Goal: Check status: Check status

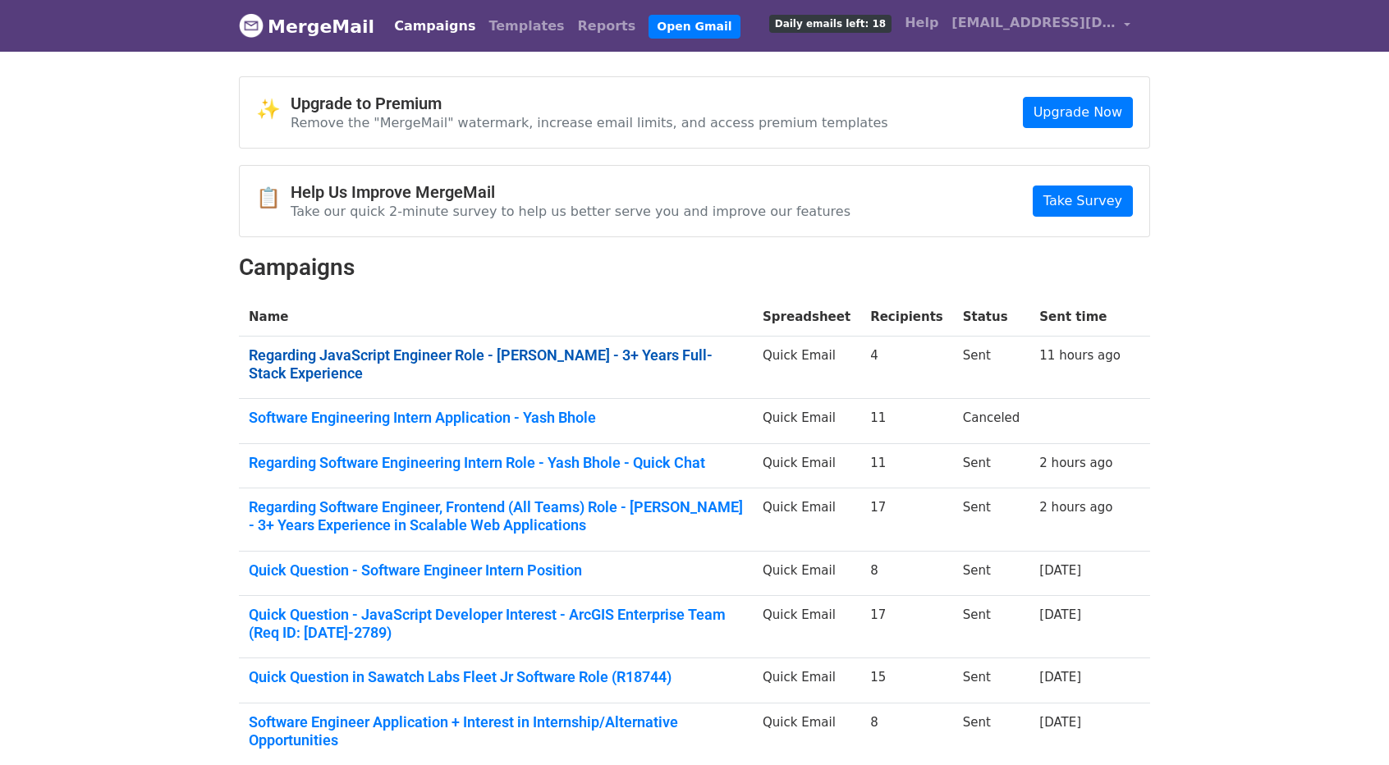
click at [560, 355] on link "Regarding JavaScript Engineer Role - [PERSON_NAME] - 3+ Years Full-Stack Experi…" at bounding box center [496, 363] width 494 height 35
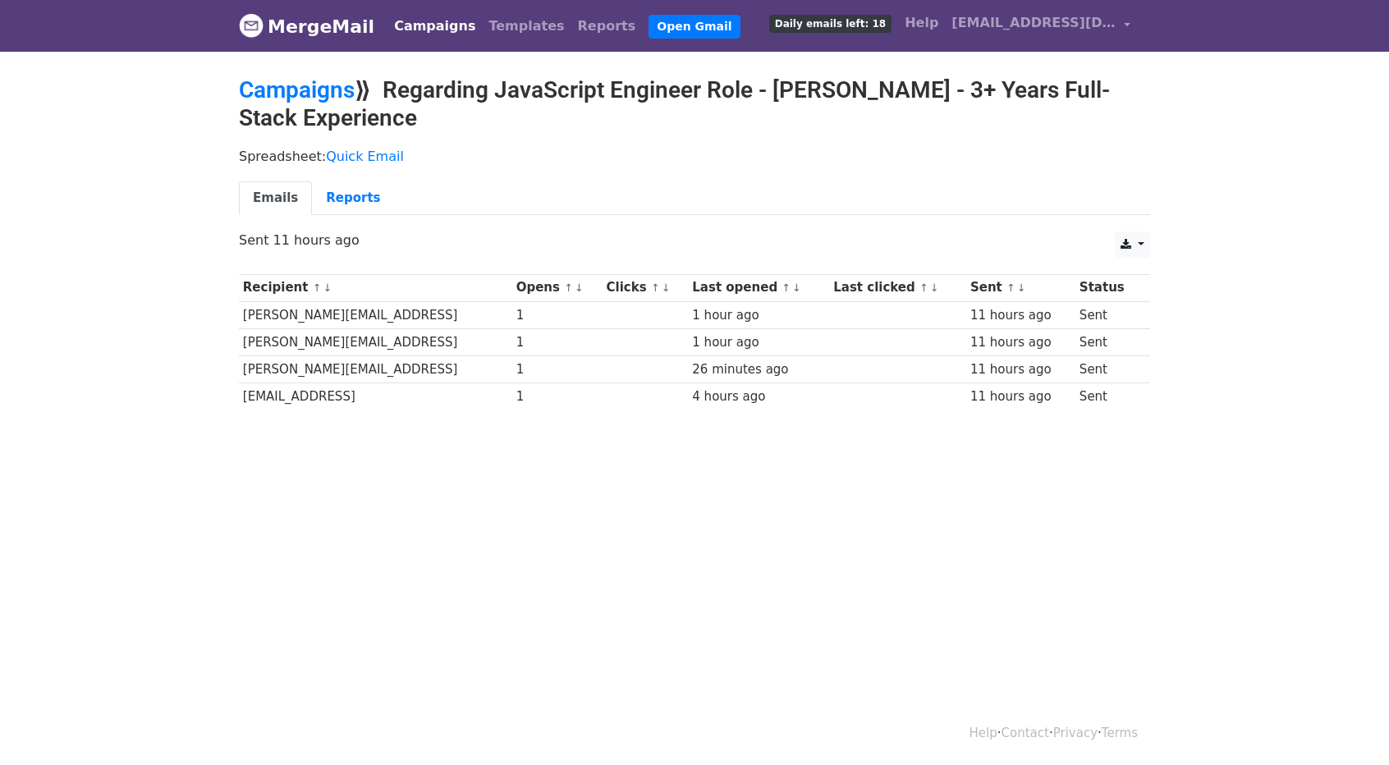
click at [313, 102] on h2 "Campaigns ⟫ Regarding JavaScript Engineer Role - Yash Bhole - 3+ Years Full-Sta…" at bounding box center [694, 103] width 911 height 55
click at [310, 93] on link "Campaigns" at bounding box center [297, 89] width 116 height 27
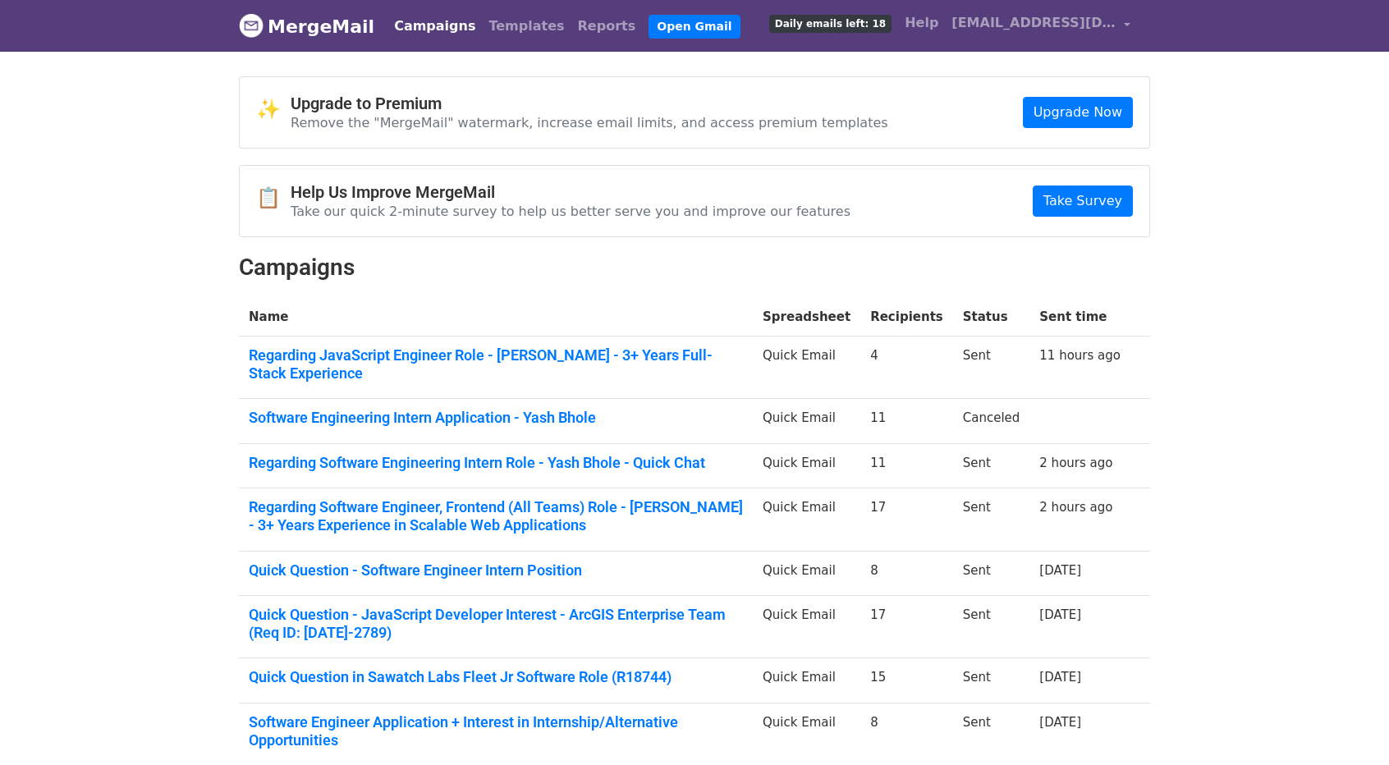
click at [421, 454] on link "Regarding Software Engineering Intern Role - Yash Bhole - Quick Chat" at bounding box center [496, 463] width 494 height 18
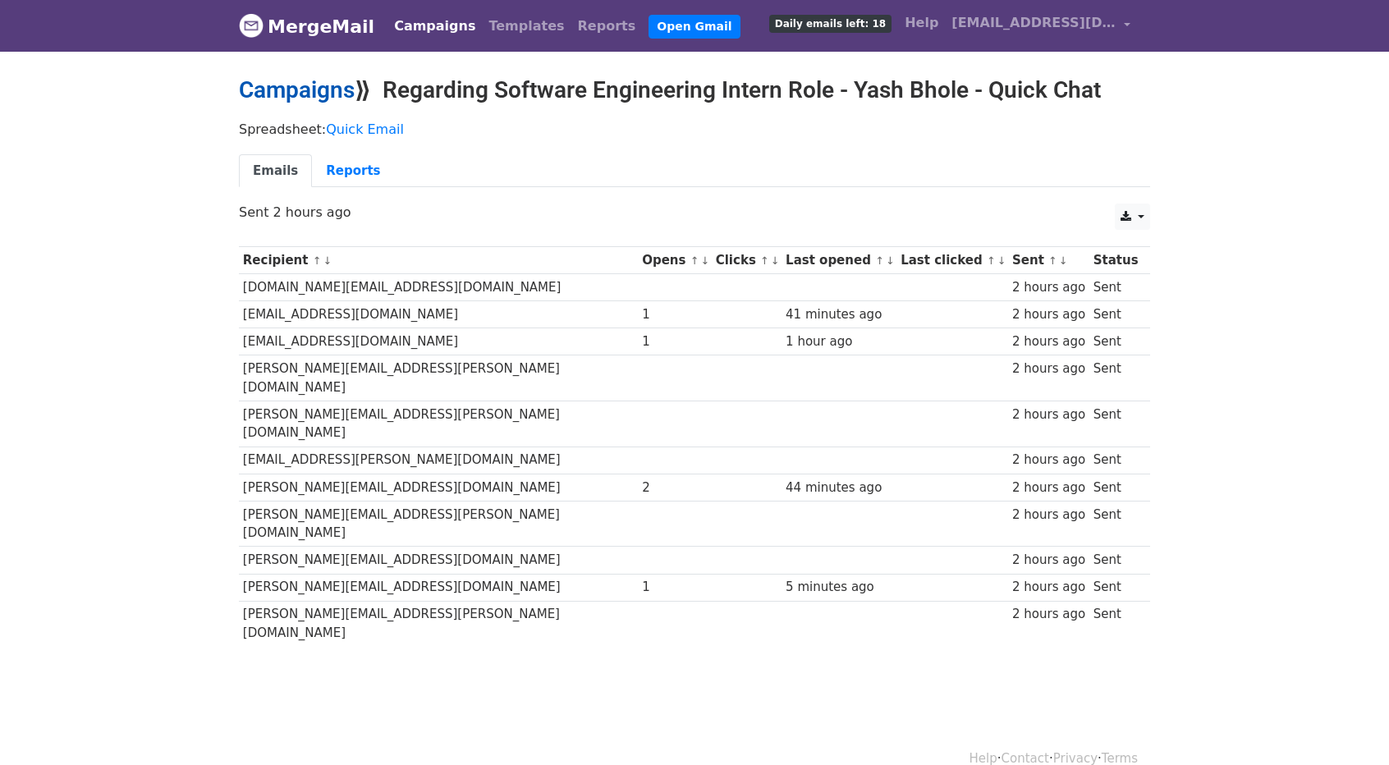
click at [282, 97] on link "Campaigns" at bounding box center [297, 89] width 116 height 27
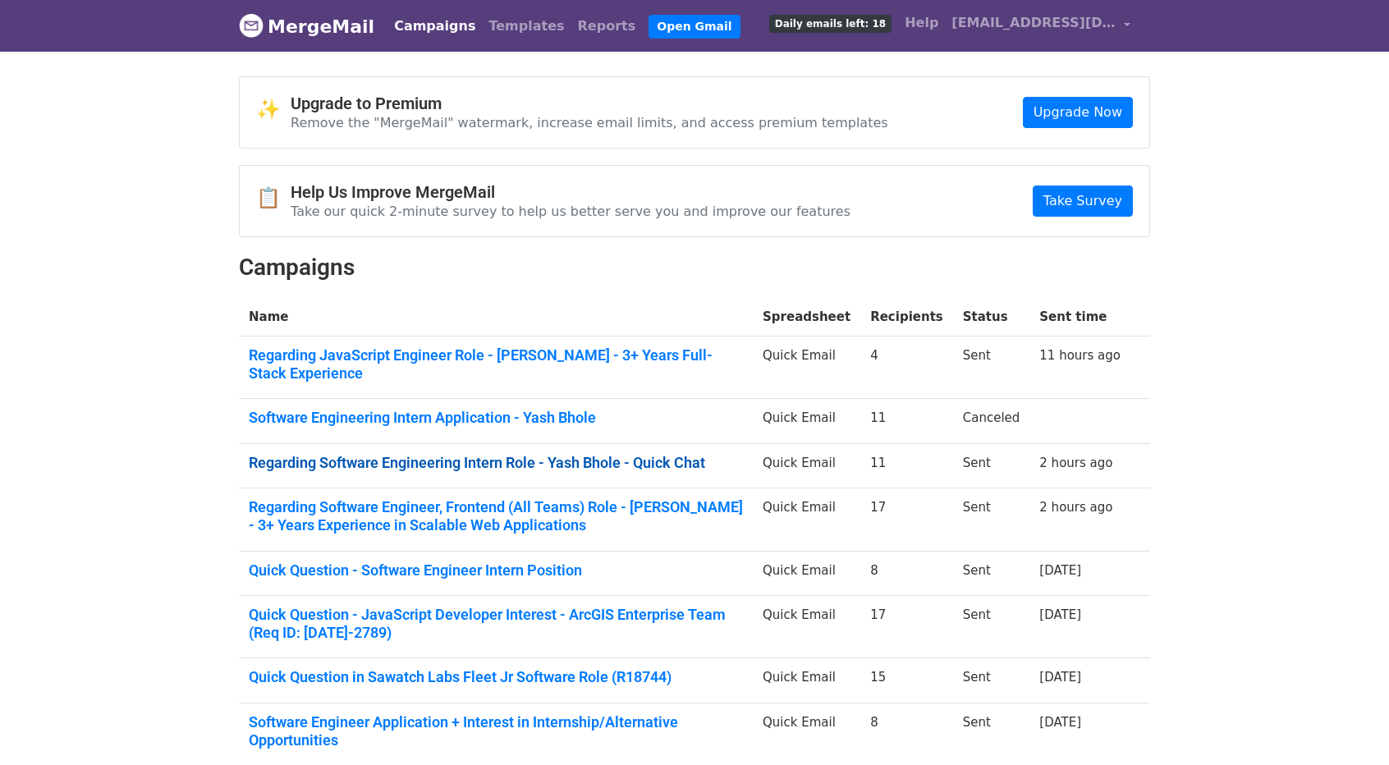
scroll to position [45, 0]
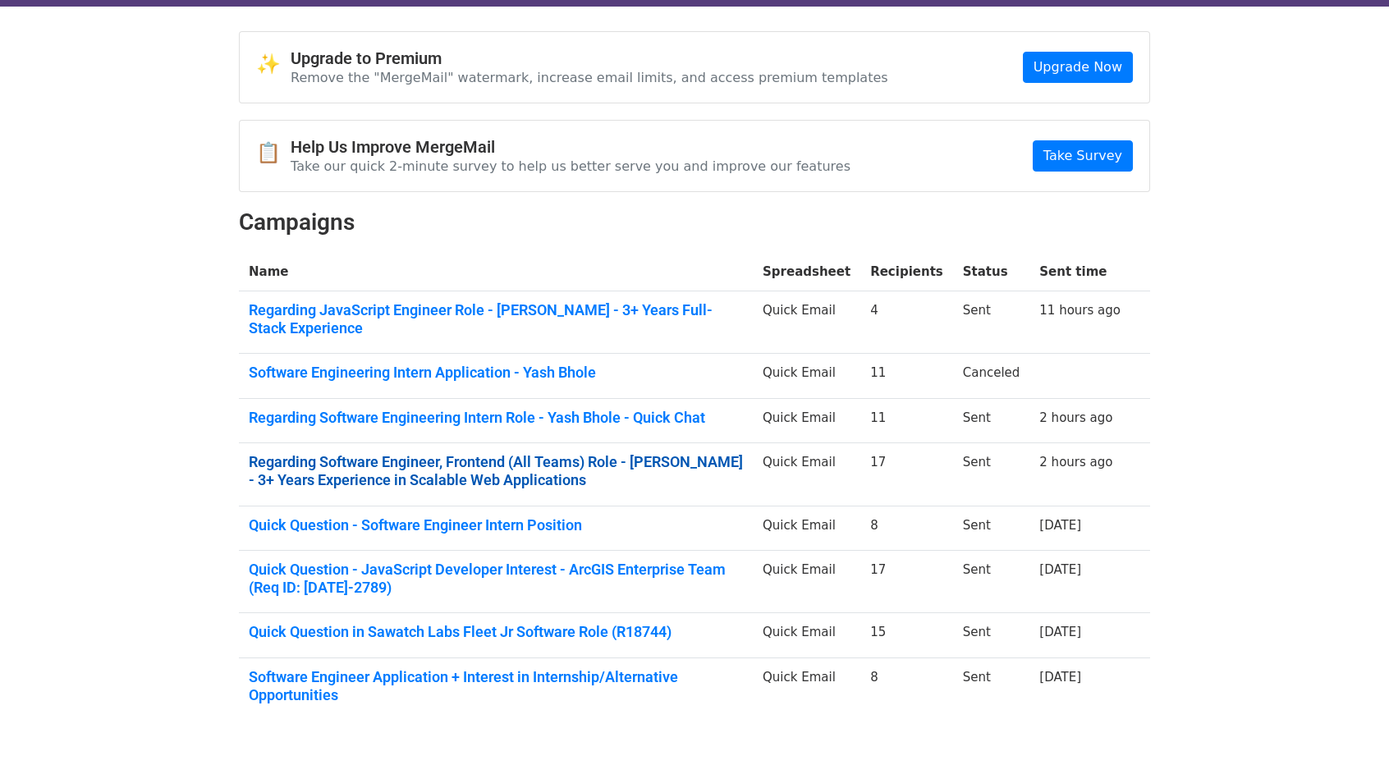
click at [475, 454] on link "Regarding Software Engineer, Frontend (All Teams) Role - Yash Bhole - 3+ Years …" at bounding box center [496, 470] width 494 height 35
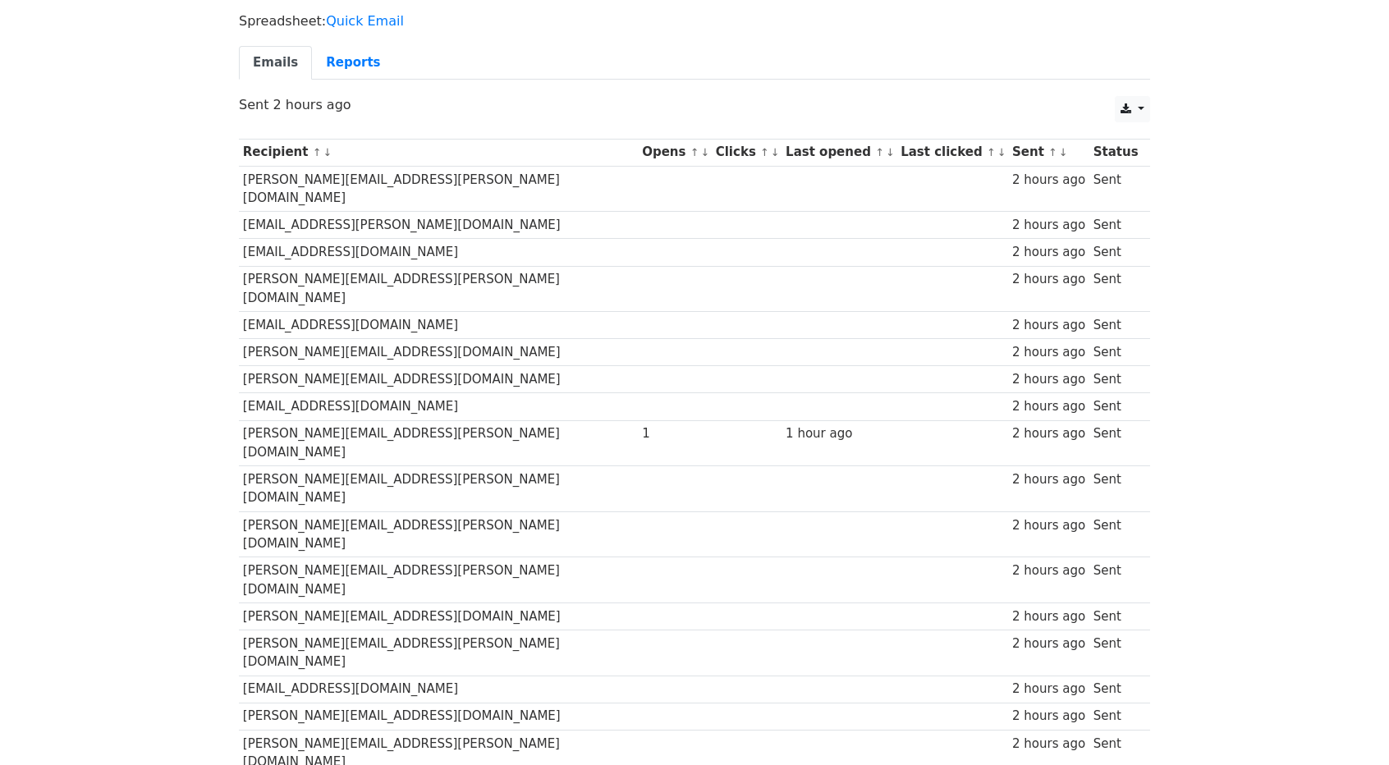
scroll to position [136, 0]
click at [241, 419] on td "[PERSON_NAME][EMAIL_ADDRESS][PERSON_NAME][DOMAIN_NAME]" at bounding box center [438, 442] width 399 height 46
click at [243, 419] on td "[PERSON_NAME][EMAIL_ADDRESS][PERSON_NAME][DOMAIN_NAME]" at bounding box center [438, 442] width 399 height 46
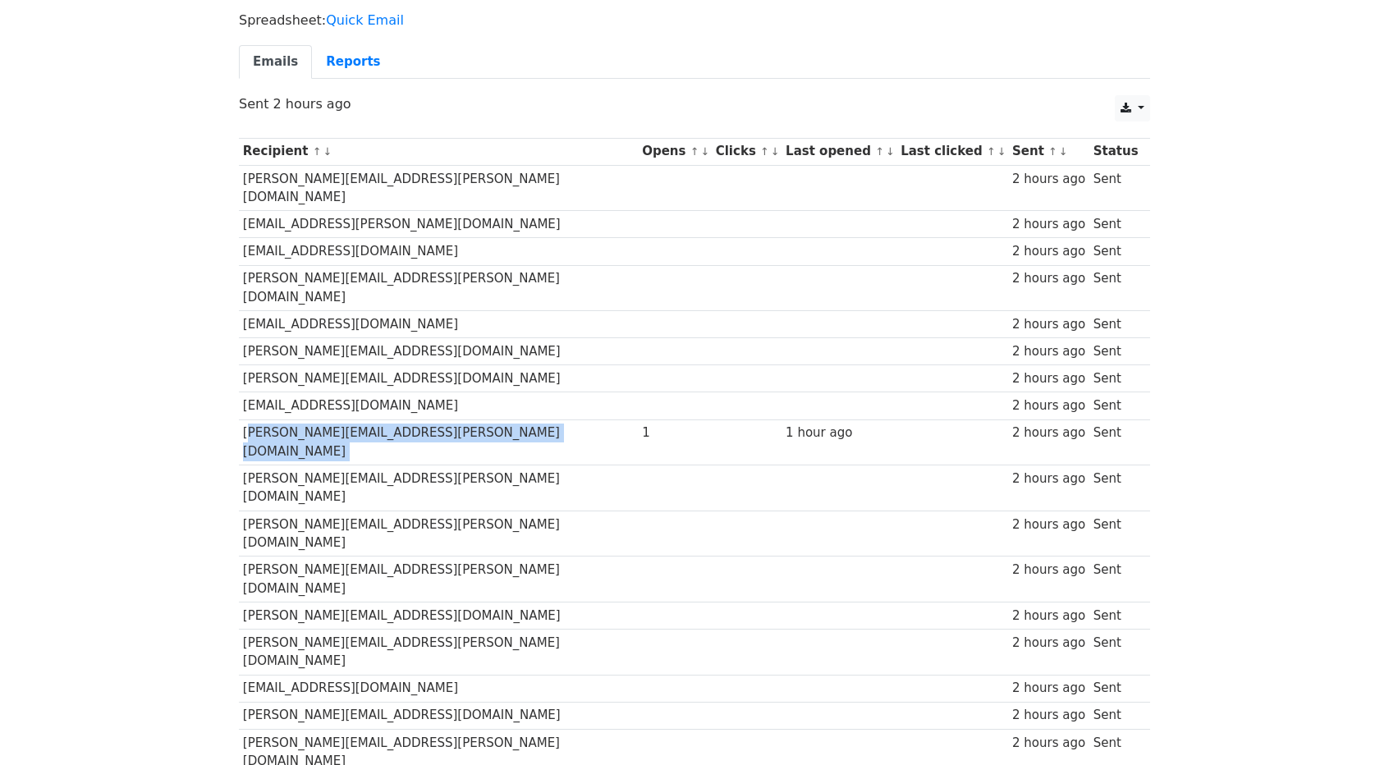
click at [258, 419] on td "[PERSON_NAME][EMAIL_ADDRESS][PERSON_NAME][DOMAIN_NAME]" at bounding box center [438, 442] width 399 height 46
click at [258, 419] on td "joshua.alvarado@doordash.com" at bounding box center [438, 442] width 399 height 46
click at [241, 419] on td "joshua.alvarado@doordash.com" at bounding box center [438, 442] width 399 height 46
drag, startPoint x: 241, startPoint y: 384, endPoint x: 463, endPoint y: 391, distance: 221.7
click at [463, 419] on td "joshua.alvarado@doordash.com" at bounding box center [438, 442] width 399 height 46
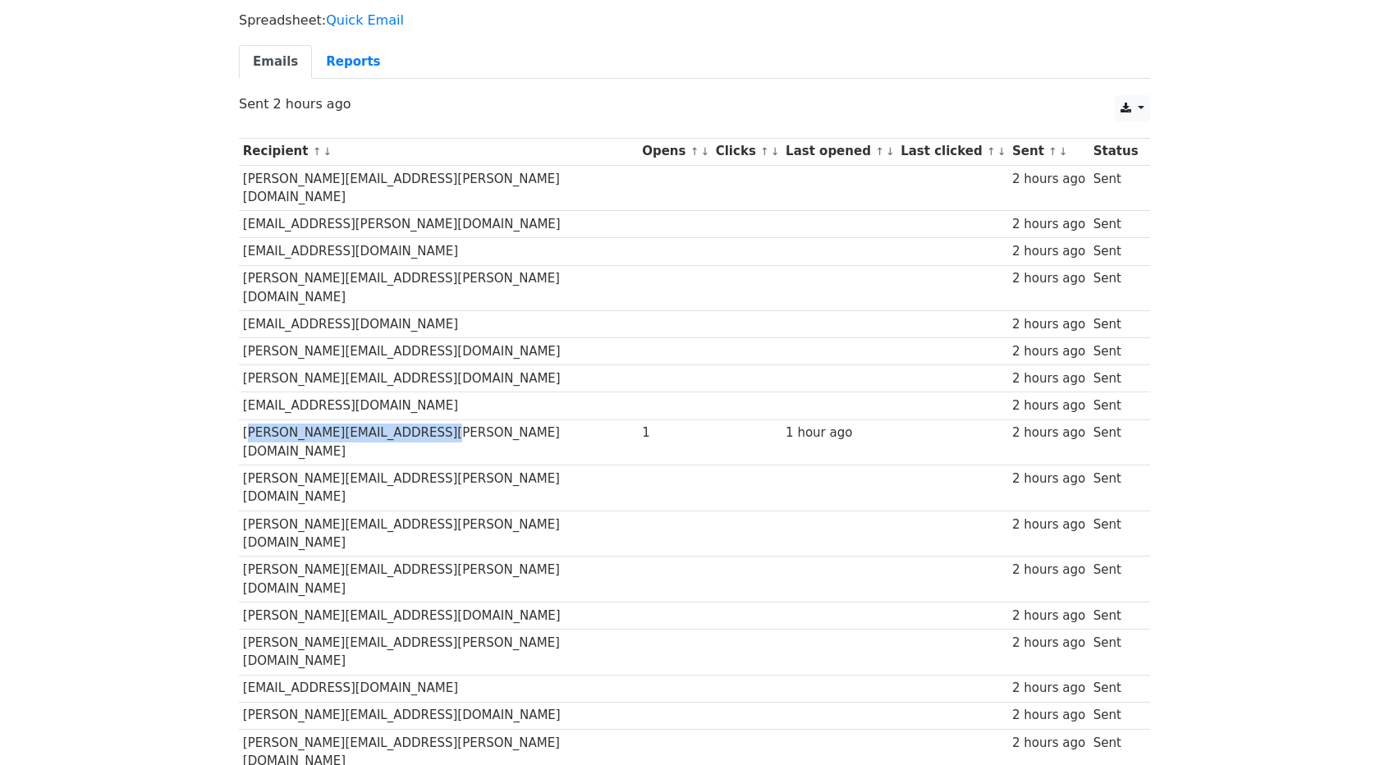
click at [510, 419] on td "joshua.alvarado@doordash.com" at bounding box center [438, 442] width 399 height 46
